Goal: Ask a question

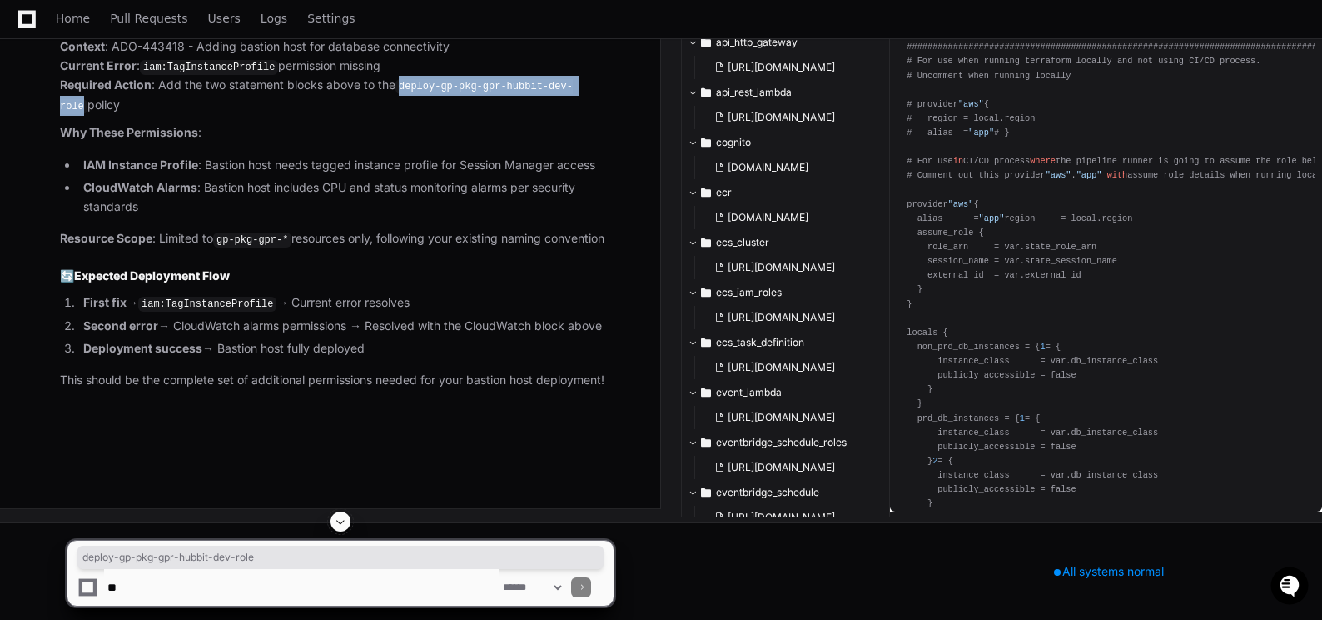
scroll to position [52456, 0]
click at [151, 585] on textarea at bounding box center [302, 587] width 396 height 37
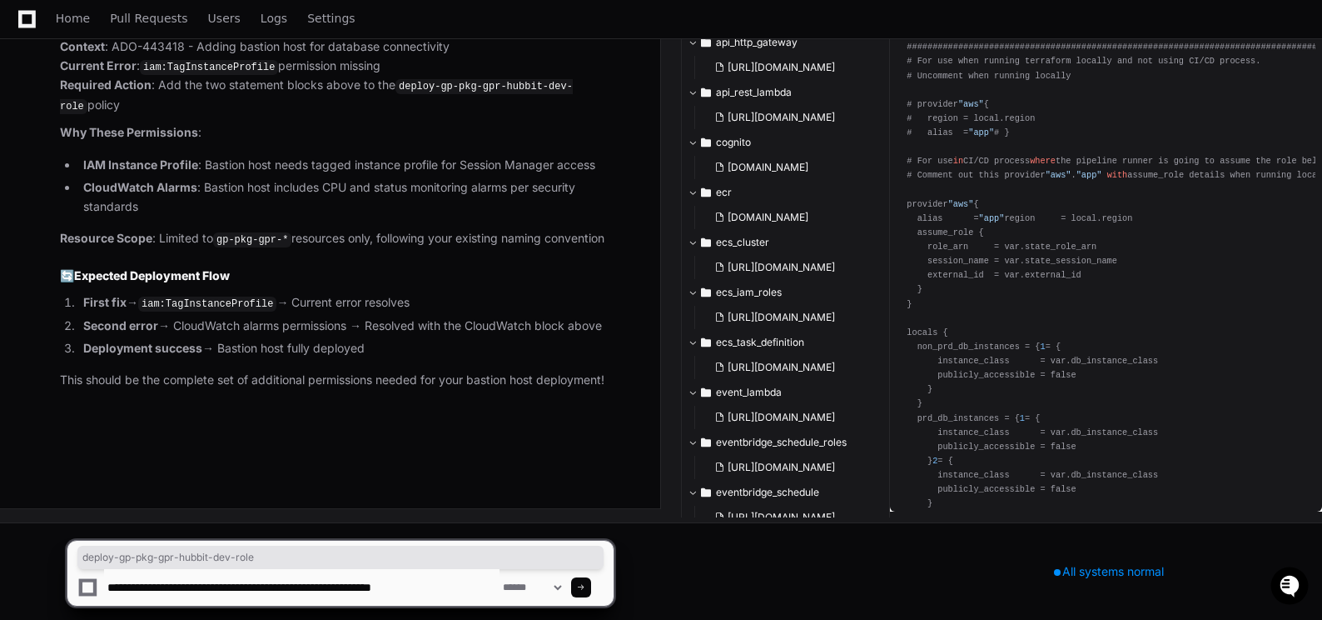
type textarea "**********"
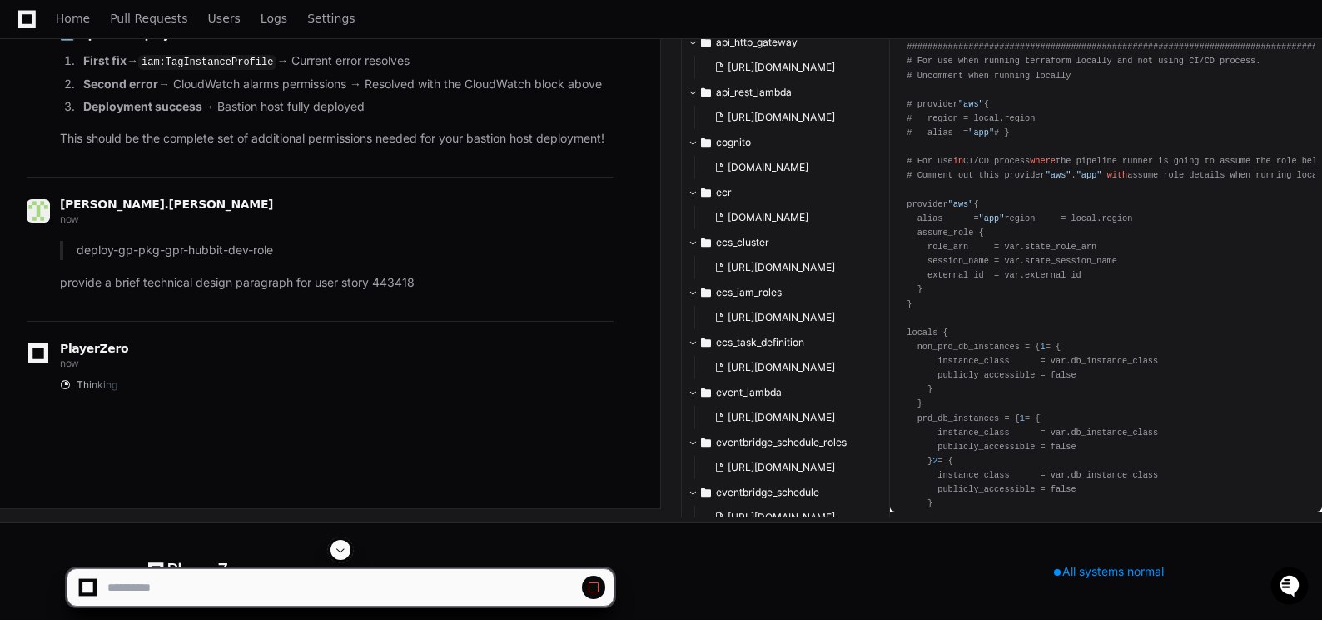
click at [338, 545] on span at bounding box center [340, 549] width 13 height 13
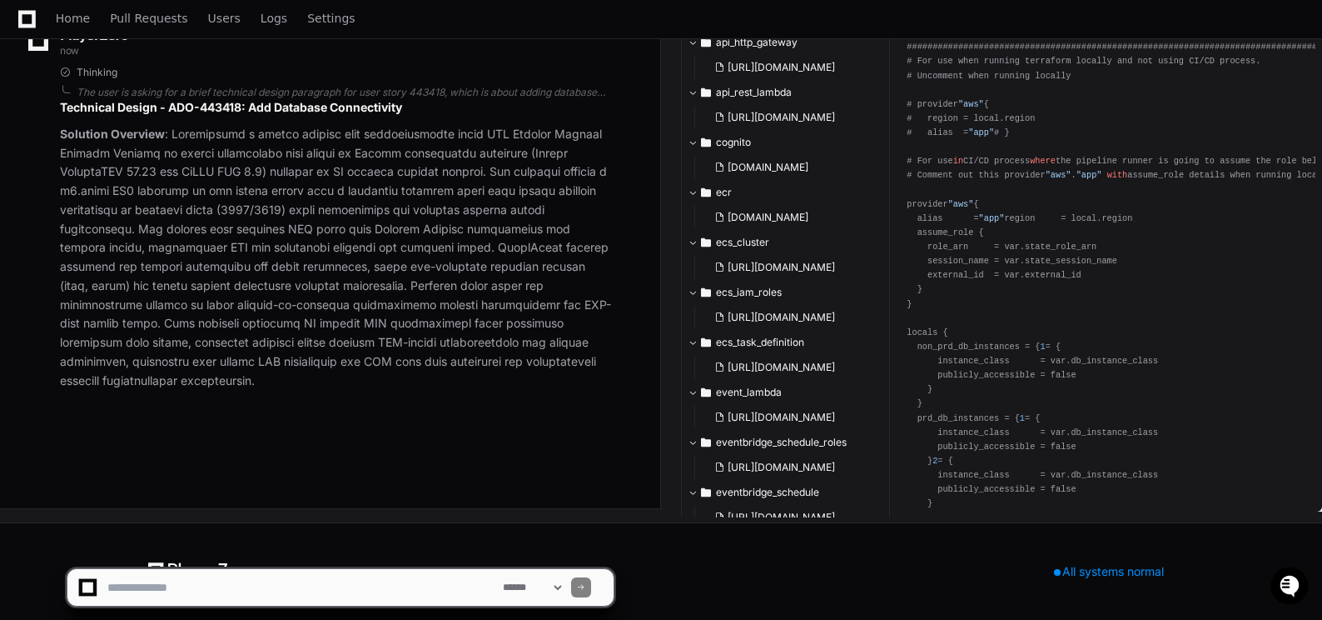
scroll to position [52948, 0]
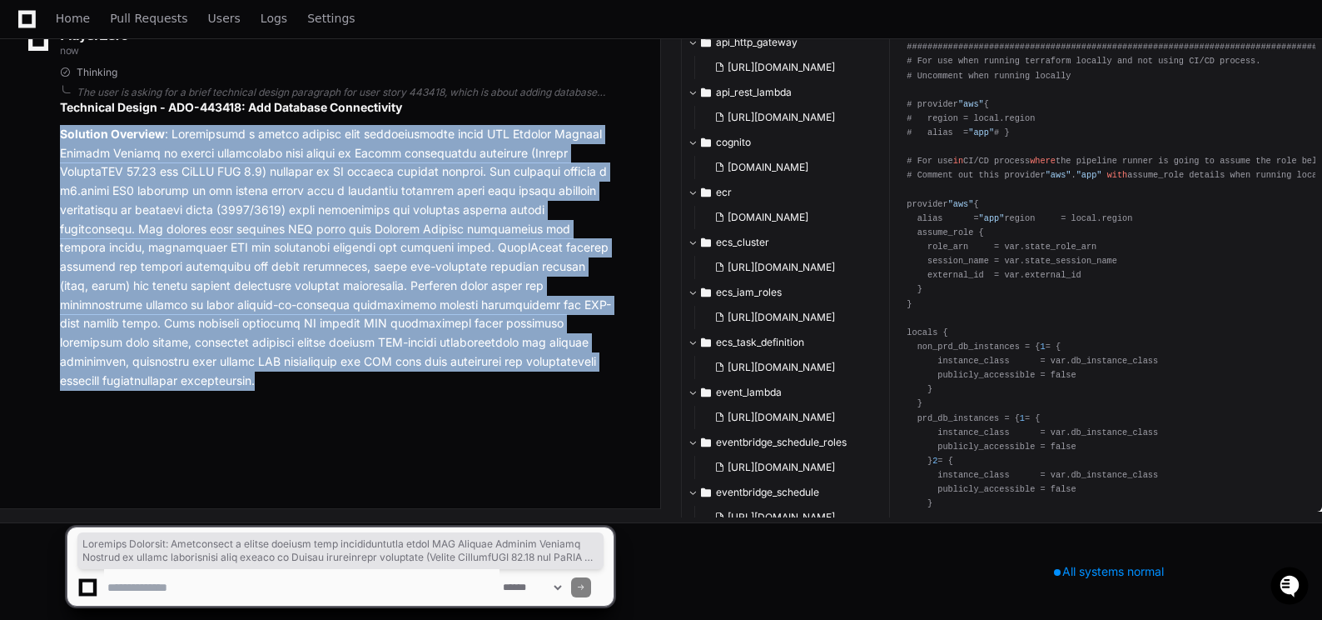
drag, startPoint x: 63, startPoint y: 193, endPoint x: 133, endPoint y: 440, distance: 256.2
click at [132, 391] on p "Solution Overview" at bounding box center [337, 258] width 554 height 266
copy p "Solution Overview : Implemented a secure bastion host infrastructure using AWS …"
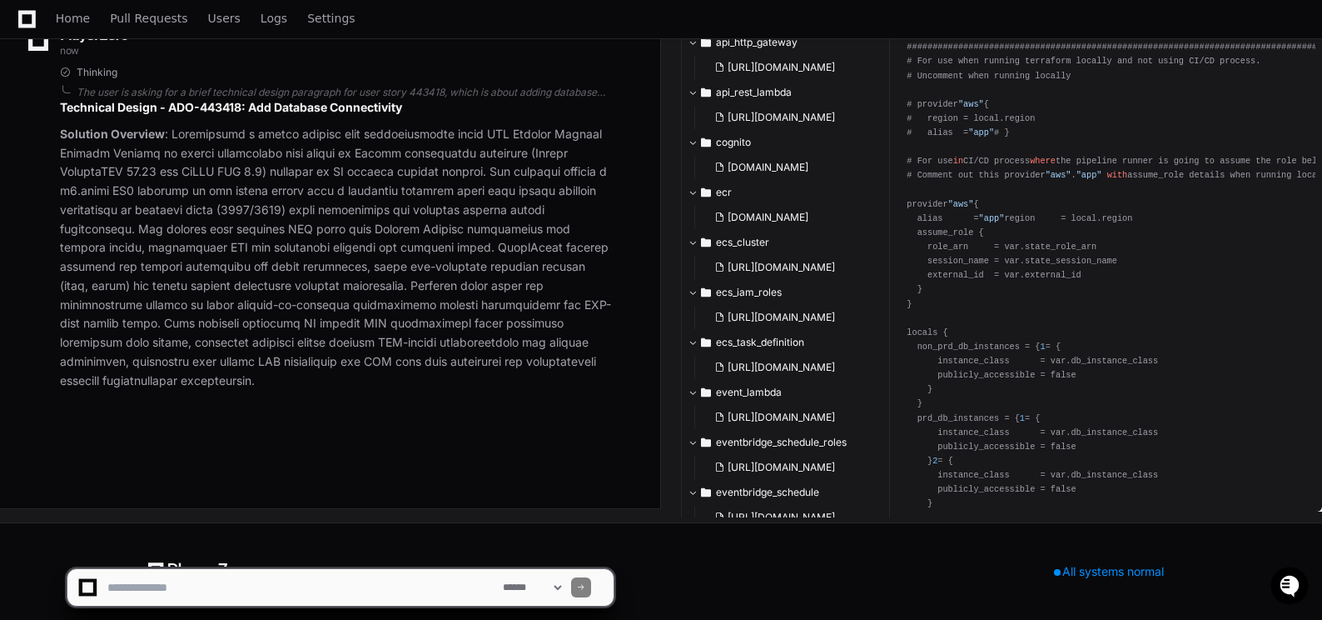
scroll to position [53011, 0]
click at [143, 584] on textarea at bounding box center [302, 587] width 396 height 37
type textarea "**********"
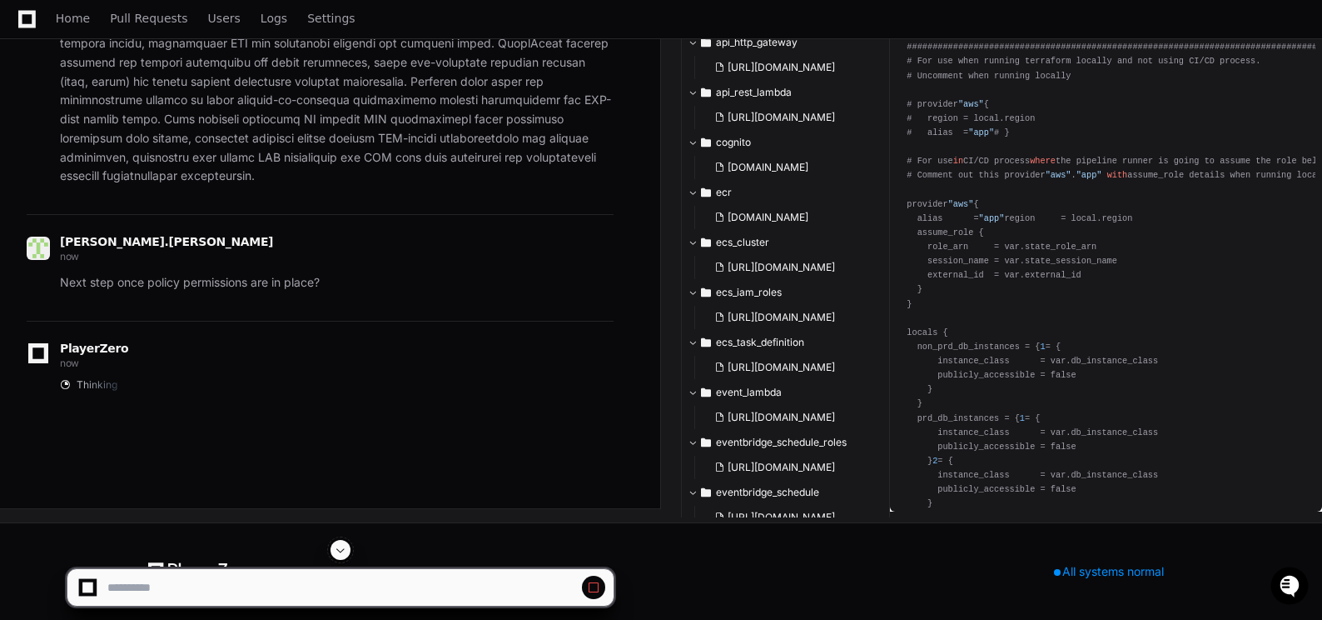
scroll to position [51372, 0]
